Goal: Task Accomplishment & Management: Complete application form

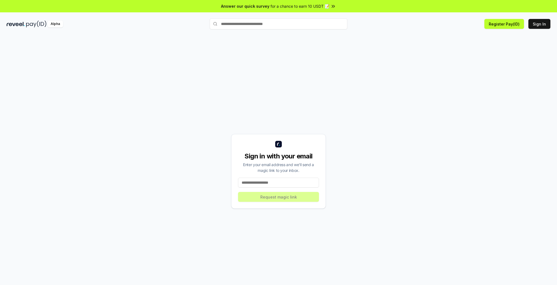
click at [265, 181] on input at bounding box center [278, 183] width 81 height 10
type input "**********"
click at [279, 199] on button "Request magic link" at bounding box center [278, 197] width 81 height 10
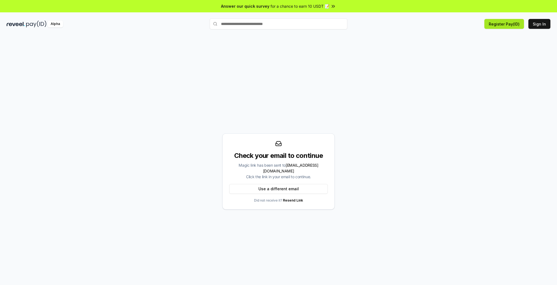
click at [507, 24] on button "Register Pay(ID)" at bounding box center [504, 24] width 40 height 10
